Goal: Task Accomplishment & Management: Manage account settings

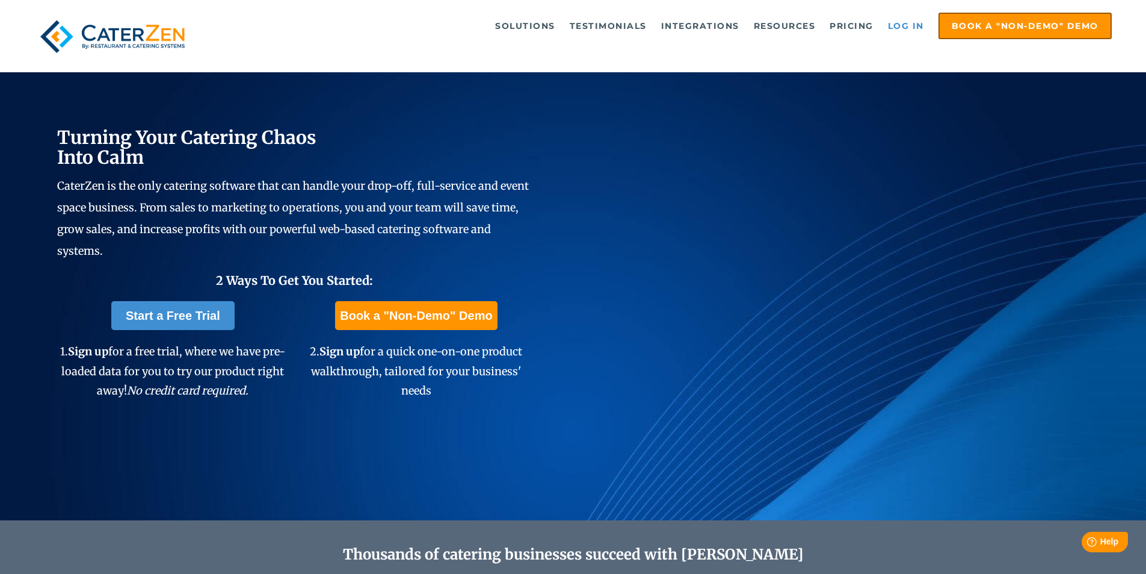
click at [912, 20] on link "Log in" at bounding box center [906, 26] width 48 height 24
click at [898, 22] on link "Log in" at bounding box center [906, 26] width 48 height 24
click at [904, 25] on link "Log in" at bounding box center [906, 26] width 48 height 24
click at [910, 25] on link "Log in" at bounding box center [906, 26] width 48 height 24
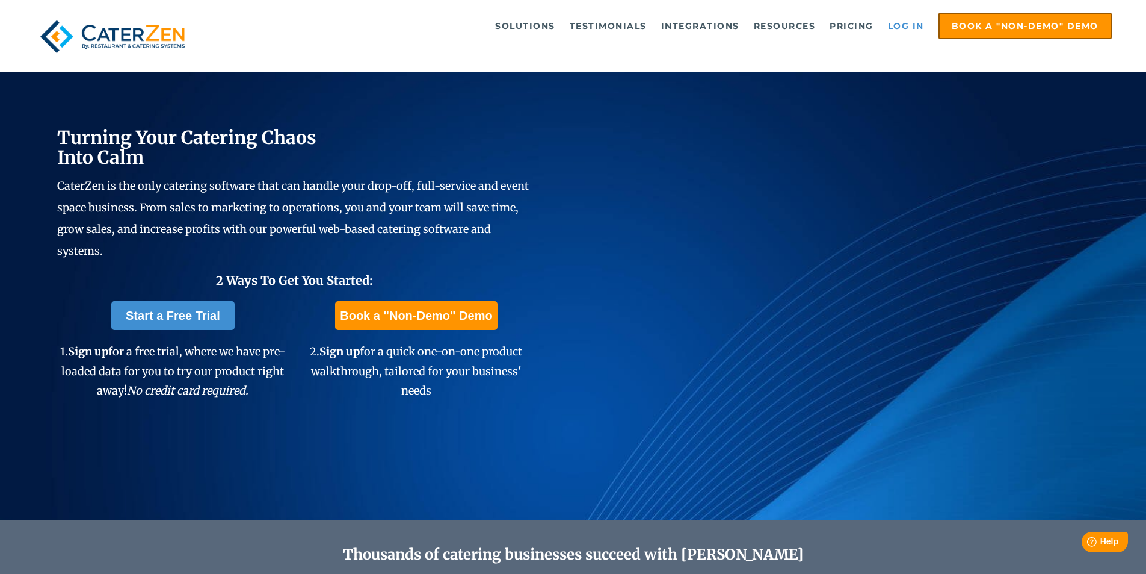
click at [907, 24] on link "Log in" at bounding box center [906, 26] width 48 height 24
click at [897, 24] on link "Log in" at bounding box center [906, 26] width 48 height 24
click at [899, 23] on link "Log in" at bounding box center [906, 26] width 48 height 24
click at [907, 28] on link "Log in" at bounding box center [906, 26] width 48 height 24
click at [904, 23] on link "Log in" at bounding box center [906, 26] width 48 height 24
